Goal: Navigation & Orientation: Find specific page/section

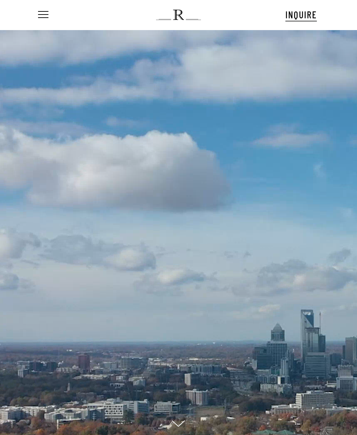
scroll to position [7, 221]
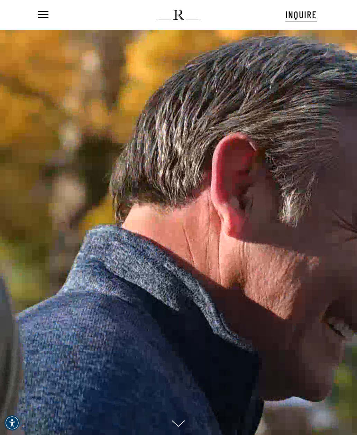
click at [40, 18] on span "Navigation Menu" at bounding box center [43, 15] width 8 height 10
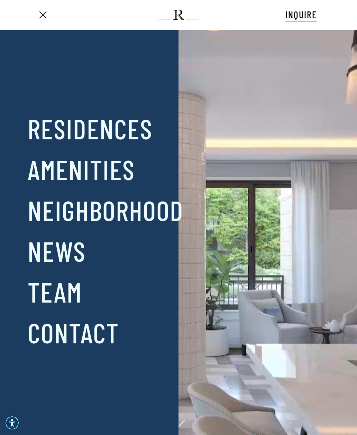
click at [129, 133] on div at bounding box center [115, 232] width 58 height 245
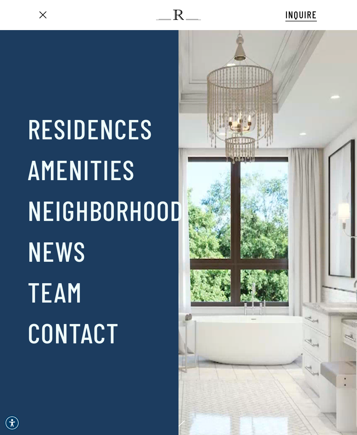
click at [125, 132] on div at bounding box center [115, 232] width 58 height 245
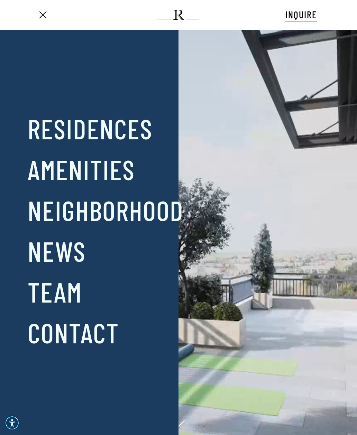
click at [90, 130] on div at bounding box center [115, 232] width 58 height 245
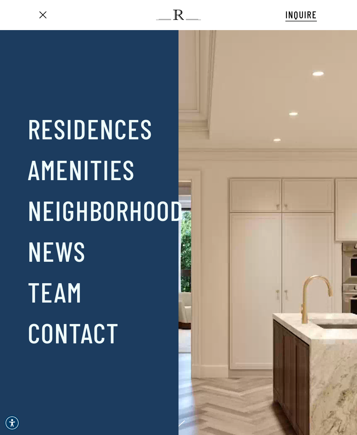
click at [73, 124] on link "Residences" at bounding box center [90, 128] width 125 height 36
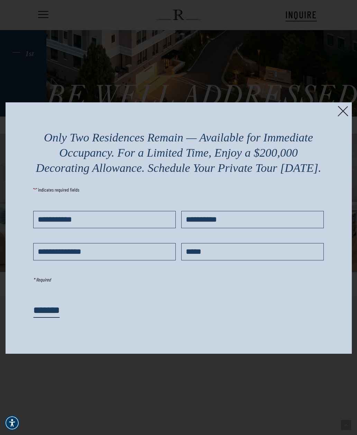
scroll to position [919, 0]
click at [348, 110] on div "Only Two Residences Remain — Available for Immediate Occupancy. For a Limited T…" at bounding box center [179, 227] width 346 height 251
click at [340, 109] on img at bounding box center [342, 111] width 11 height 11
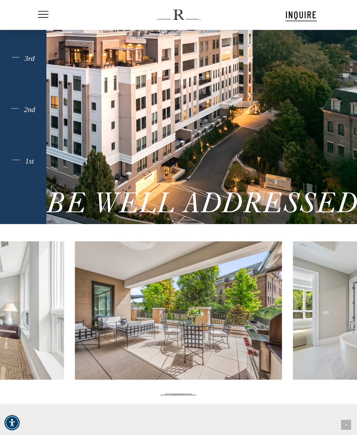
scroll to position [795, 0]
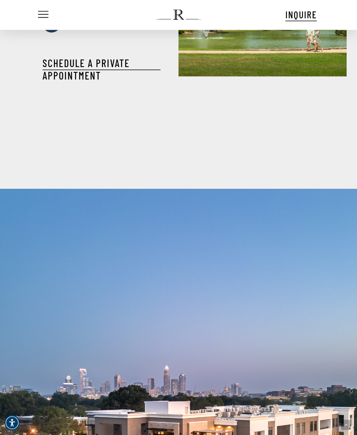
scroll to position [688, 0]
